Goal: Check status

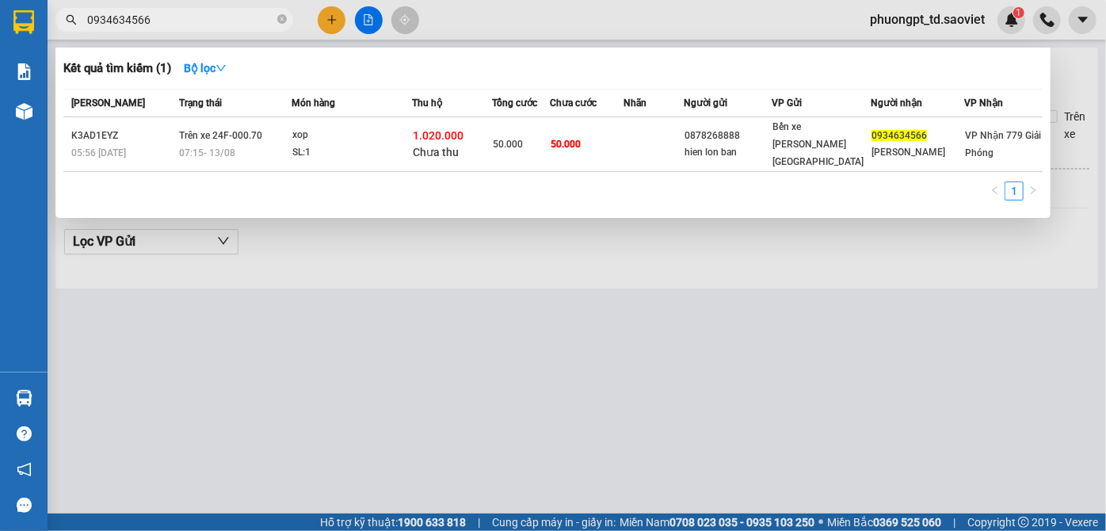
drag, startPoint x: 173, startPoint y: 18, endPoint x: 0, endPoint y: 28, distance: 173.7
click at [0, 28] on section "Kết quả [PERSON_NAME] ( 1 ) Bộ lọc Mã ĐH Trạng thái Món hàng Thu hộ Tổng [PERSO…" at bounding box center [553, 265] width 1106 height 531
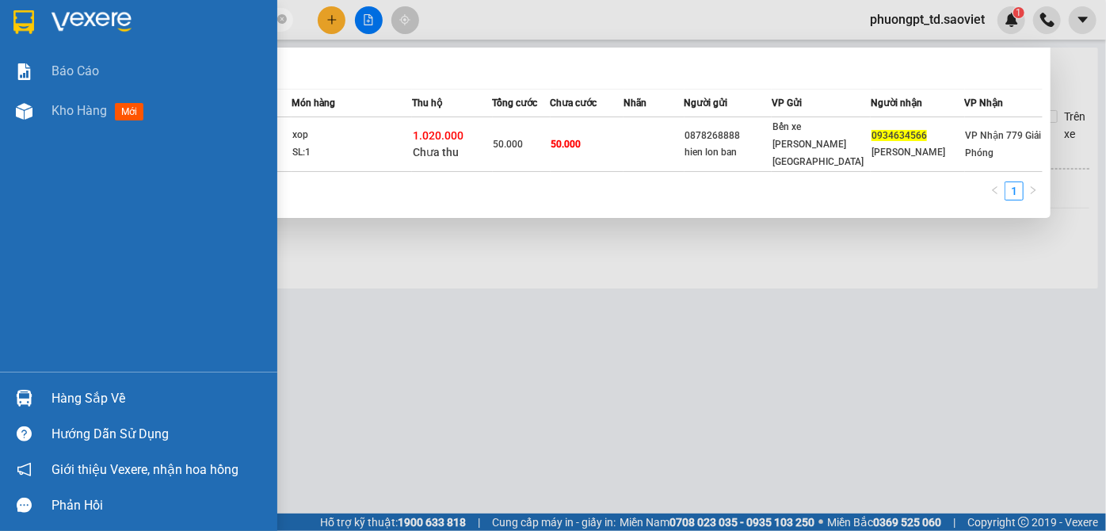
type input "0397188713"
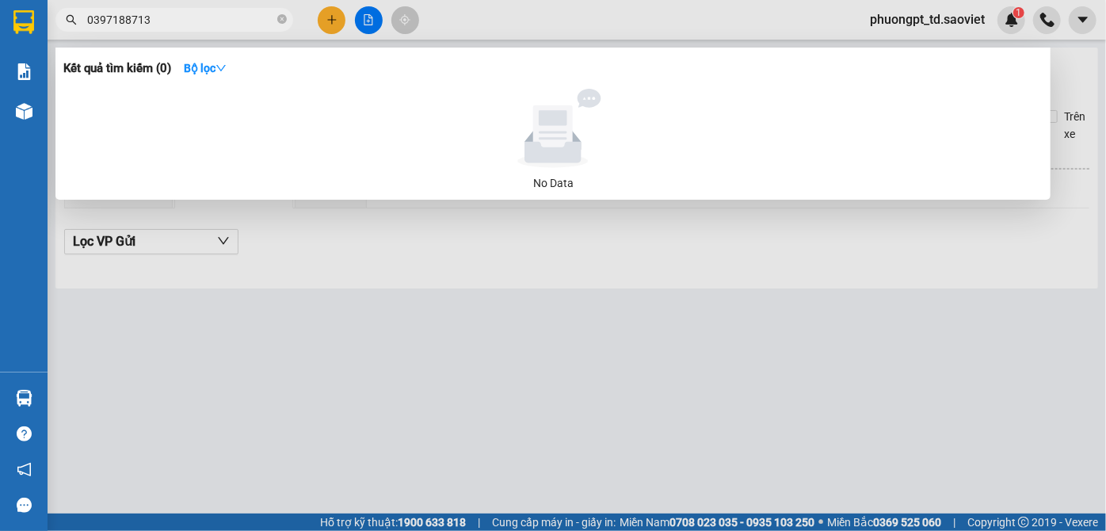
click at [87, 17] on input "0397188713" at bounding box center [180, 19] width 187 height 17
click at [279, 19] on icon "close-circle" at bounding box center [282, 19] width 10 height 10
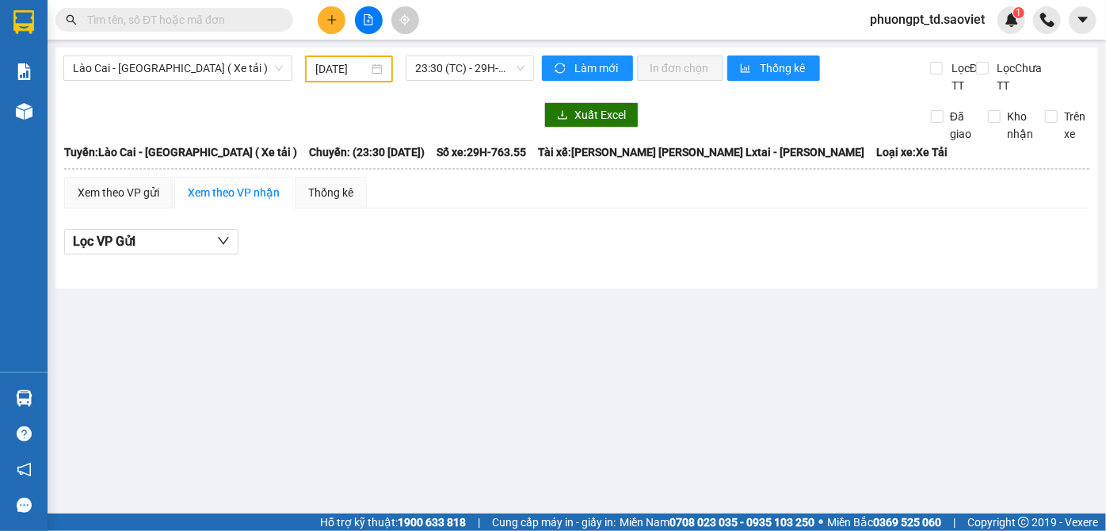
click at [131, 15] on input "text" at bounding box center [180, 19] width 187 height 17
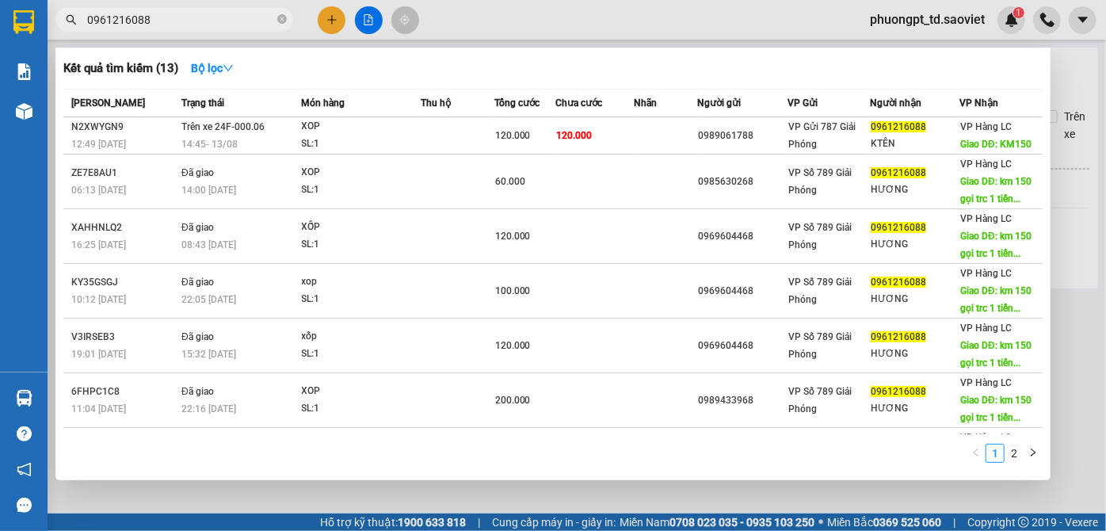
drag, startPoint x: 162, startPoint y: 22, endPoint x: 2, endPoint y: 47, distance: 161.8
click at [2, 47] on section "Kết quả [PERSON_NAME] ( 13 ) Bộ lọc Mã ĐH Trạng thái Món hàng Thu hộ Tổng [PERS…" at bounding box center [553, 265] width 1106 height 531
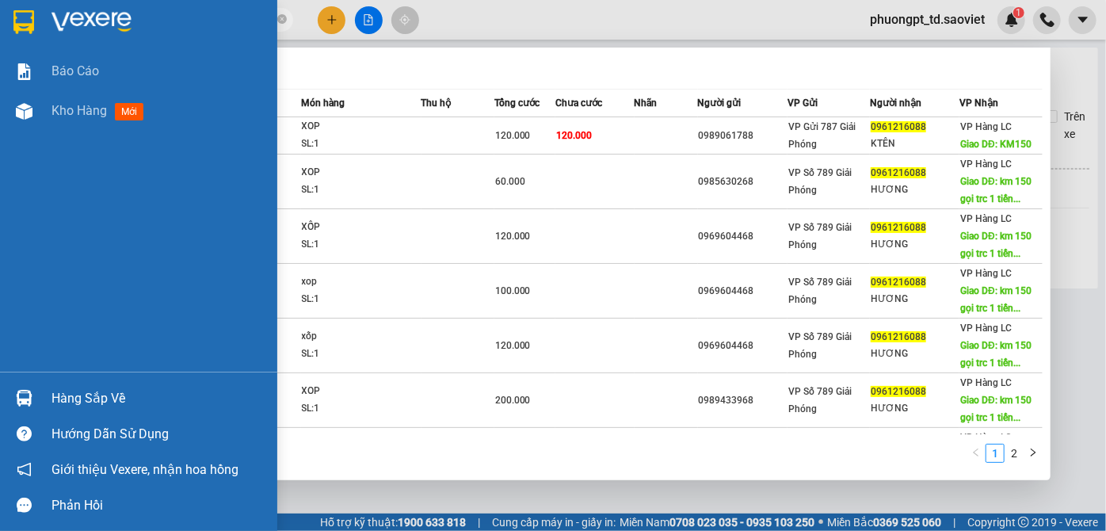
paste input "3555180"
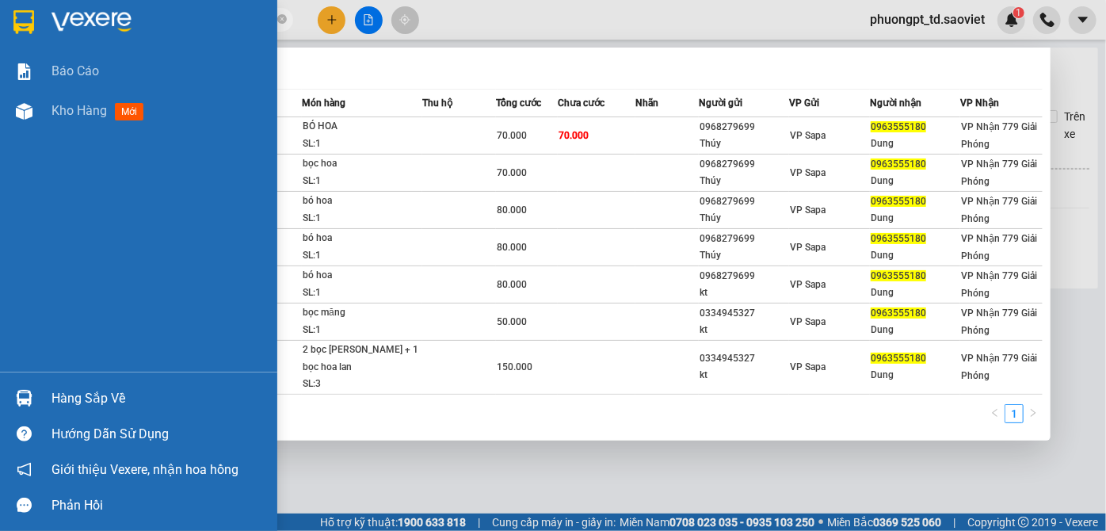
drag, startPoint x: 167, startPoint y: 16, endPoint x: 10, endPoint y: 37, distance: 159.0
click at [10, 37] on section "Kết quả [PERSON_NAME] ( 7 ) Bộ lọc Mã ĐH Trạng thái Món hàng Thu hộ Tổng [PERSO…" at bounding box center [553, 265] width 1106 height 531
paste input "835386123"
type input "0835386123"
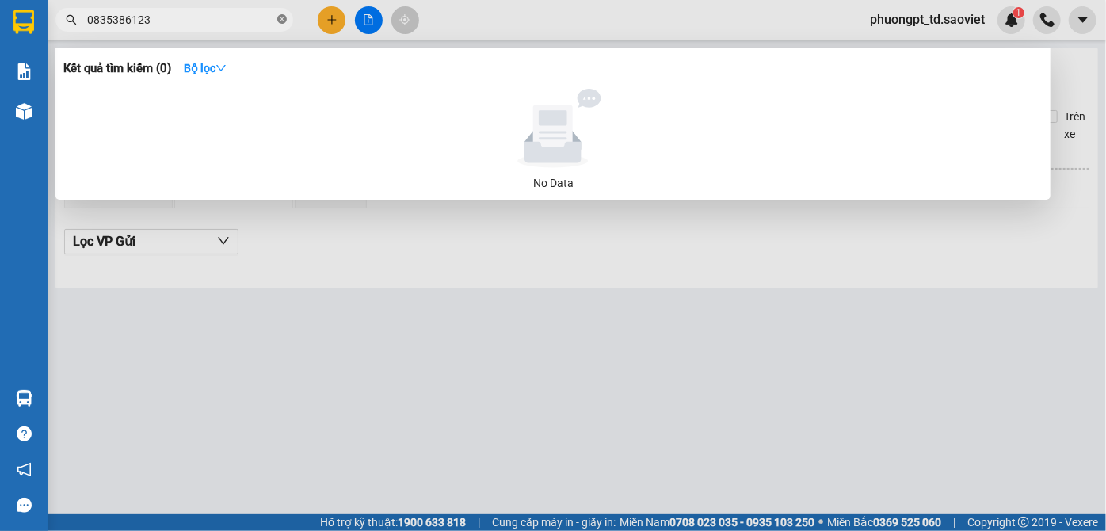
click at [283, 17] on icon "close-circle" at bounding box center [282, 19] width 10 height 10
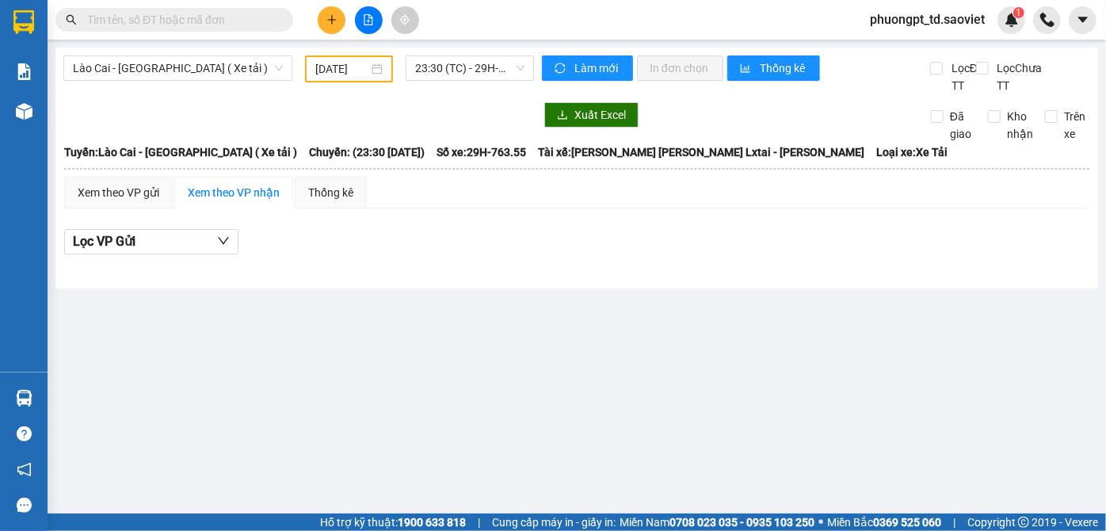
click at [249, 19] on input "text" at bounding box center [180, 19] width 187 height 17
type input "0"
click at [140, 14] on input "0" at bounding box center [180, 19] width 187 height 17
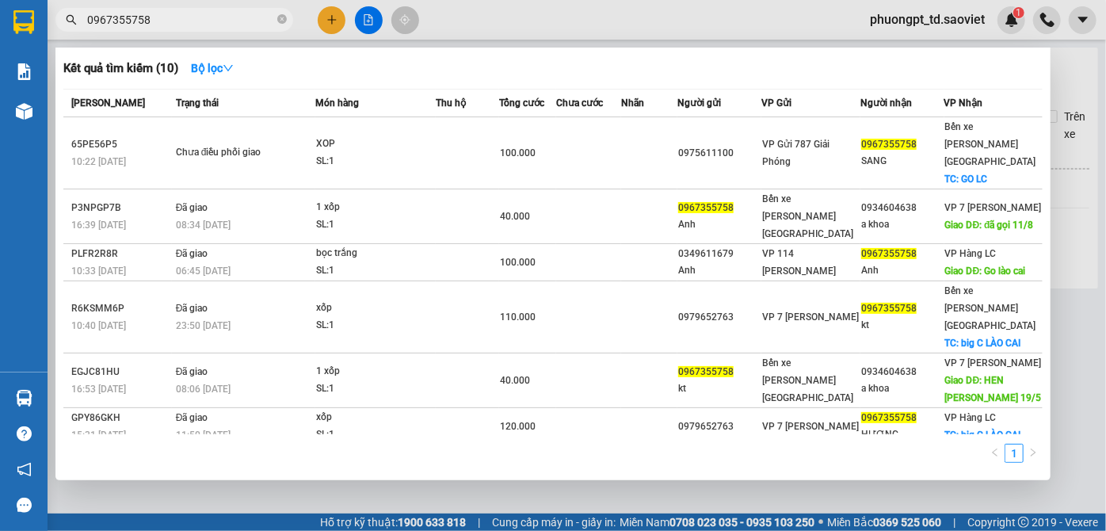
type input "0967355758"
